Goal: Information Seeking & Learning: Find specific fact

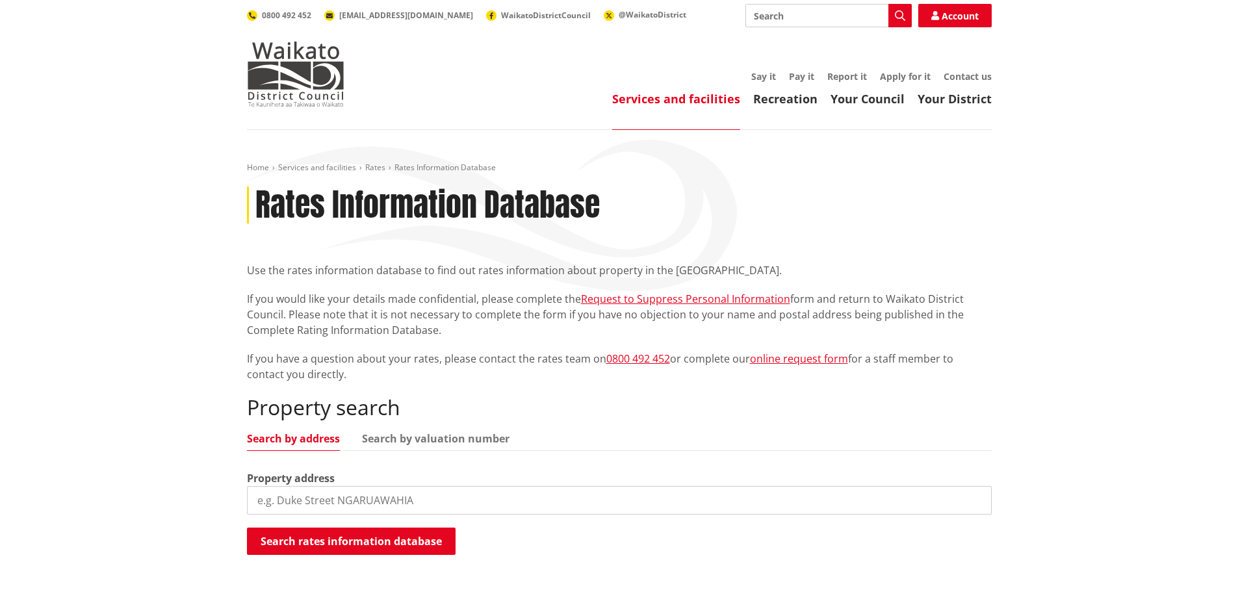
click at [368, 500] on input "search" at bounding box center [619, 500] width 745 height 29
click at [363, 534] on button "Search rates information database" at bounding box center [351, 541] width 209 height 27
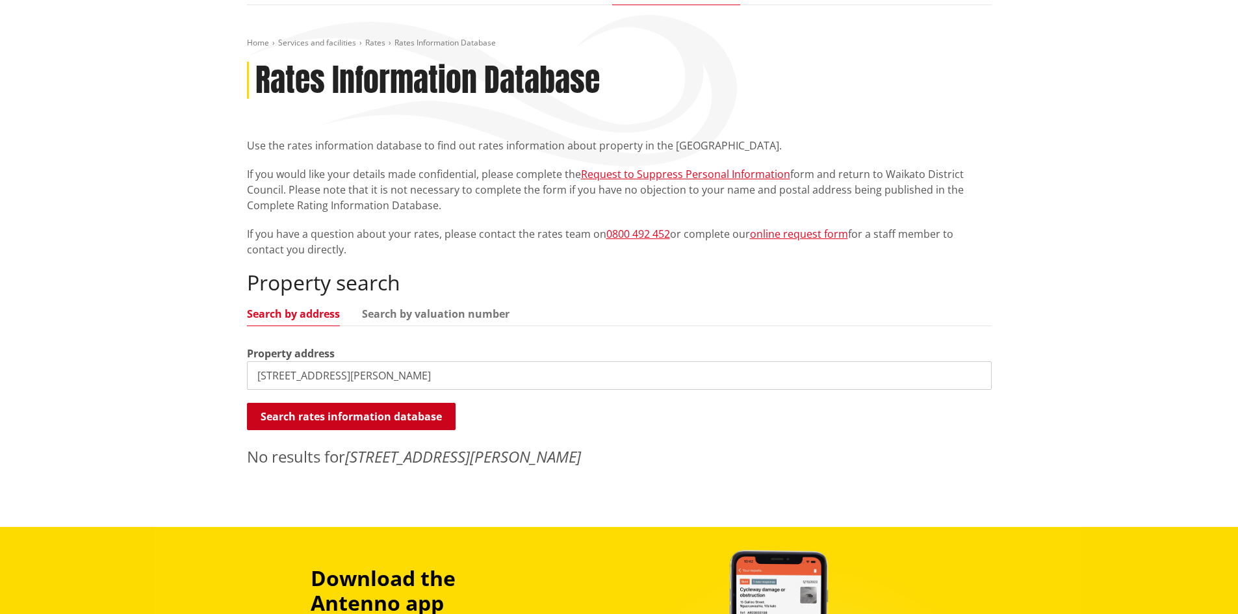
scroll to position [130, 0]
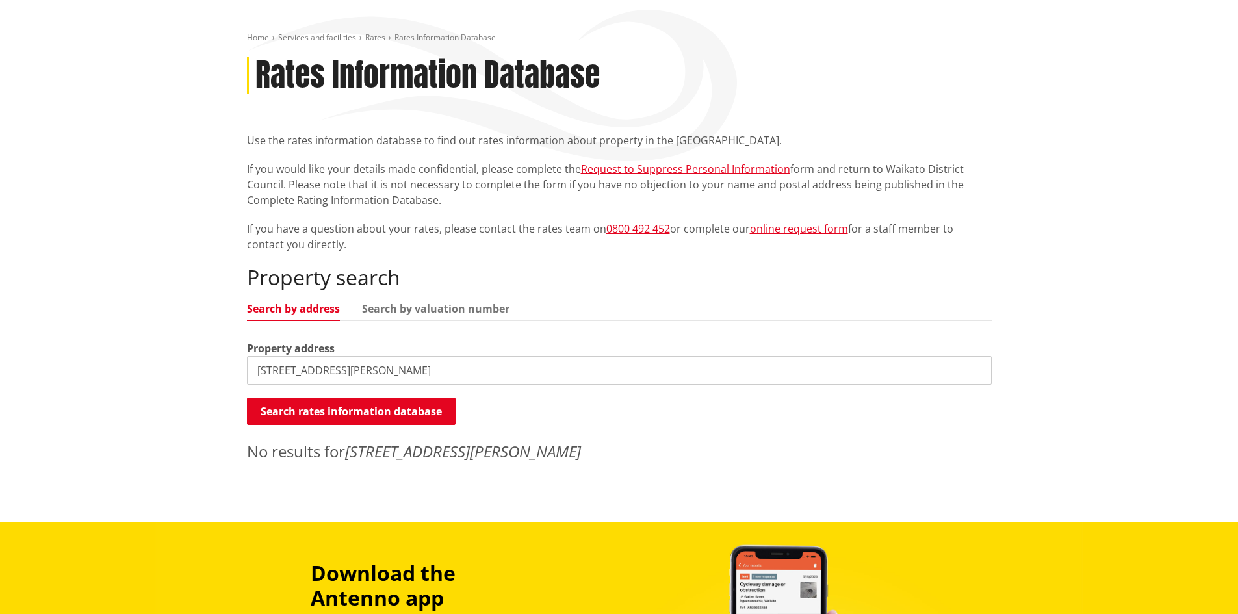
click at [396, 367] on input "[STREET_ADDRESS][PERSON_NAME]" at bounding box center [619, 370] width 745 height 29
type input "[STREET_ADDRESS][PERSON_NAME]"
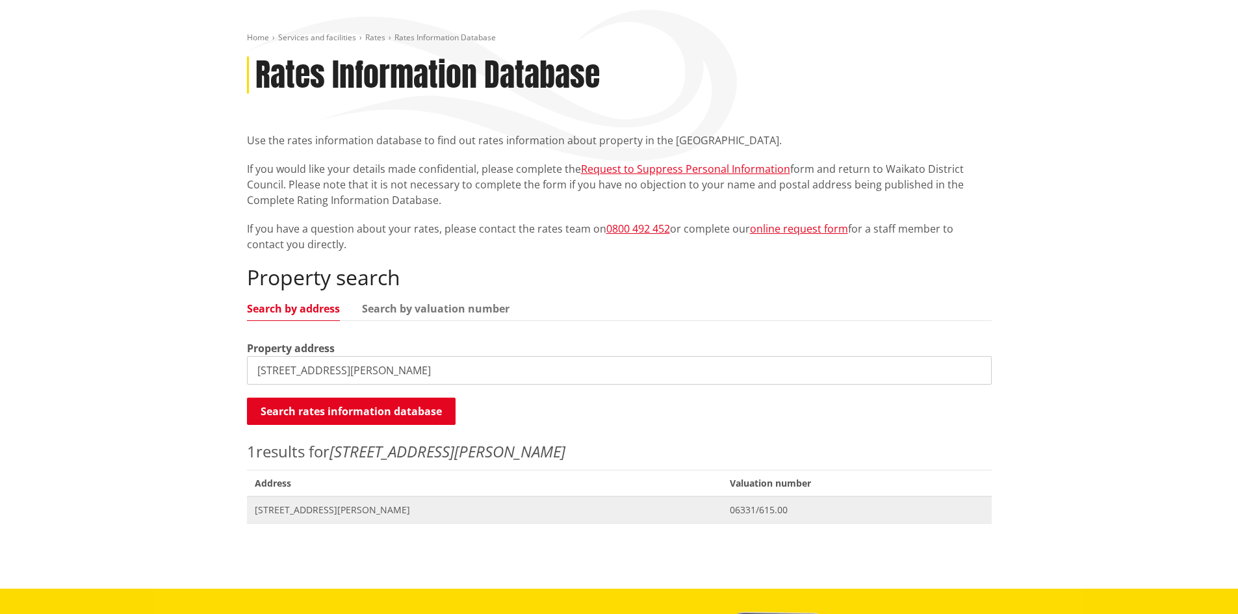
click at [353, 514] on span "[STREET_ADDRESS][PERSON_NAME]" at bounding box center [485, 510] width 460 height 13
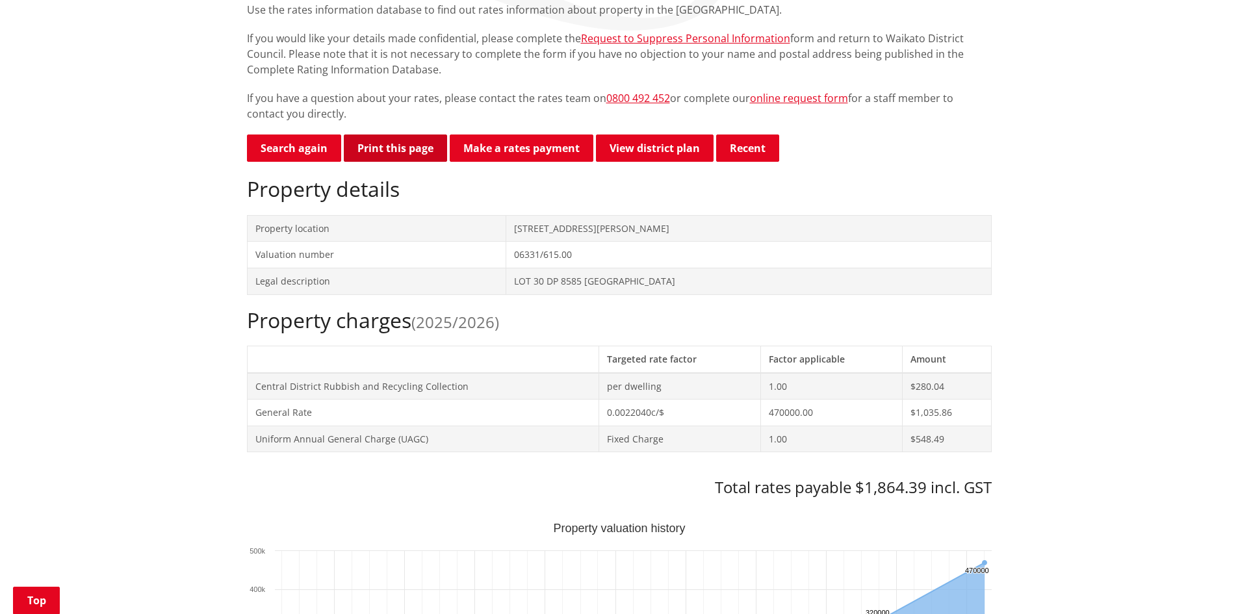
scroll to position [260, 0]
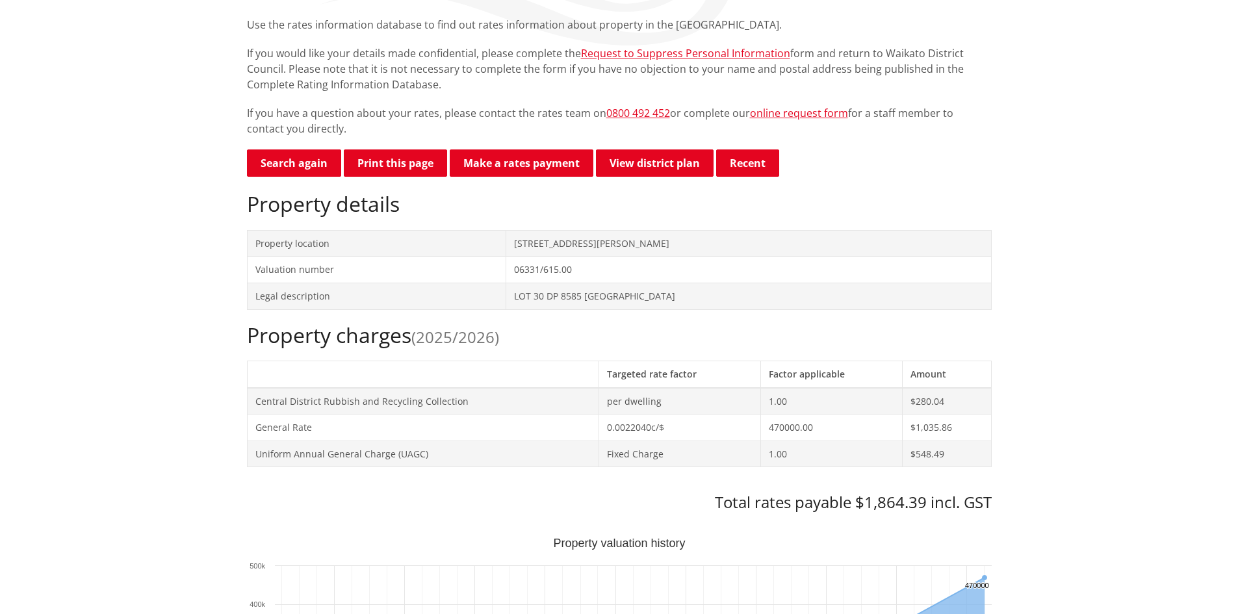
scroll to position [455, 0]
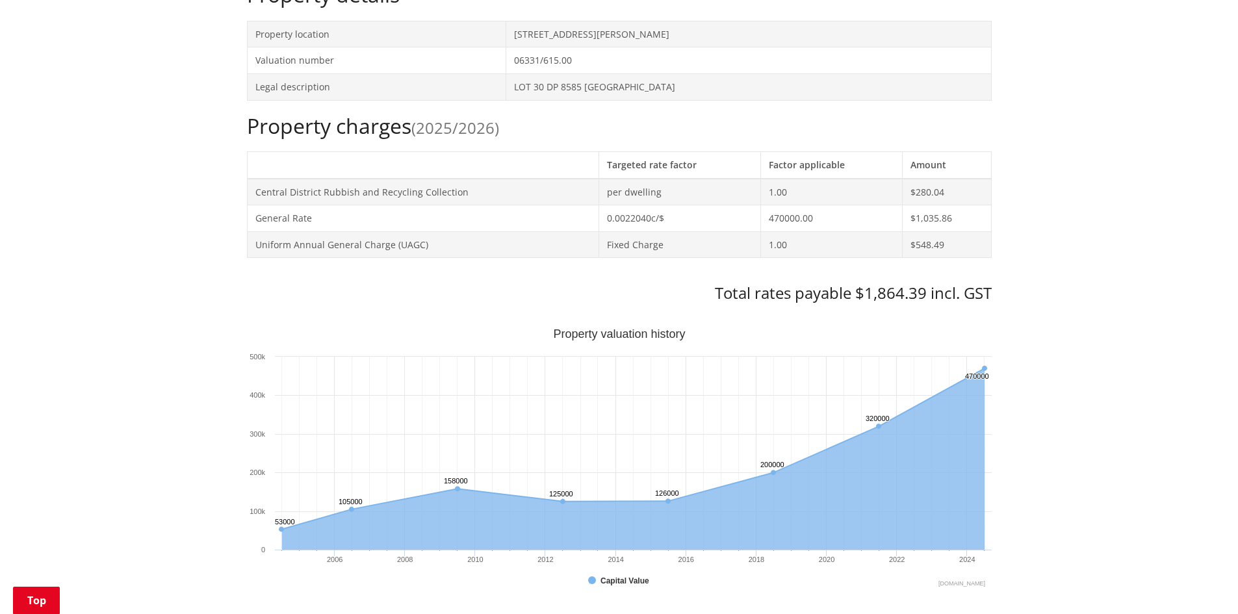
click at [248, 283] on div "Property charges (2025/2026) Targeted rate factor Factor applicable Amount Cent…" at bounding box center [619, 209] width 745 height 190
